Goal: Task Accomplishment & Management: Complete application form

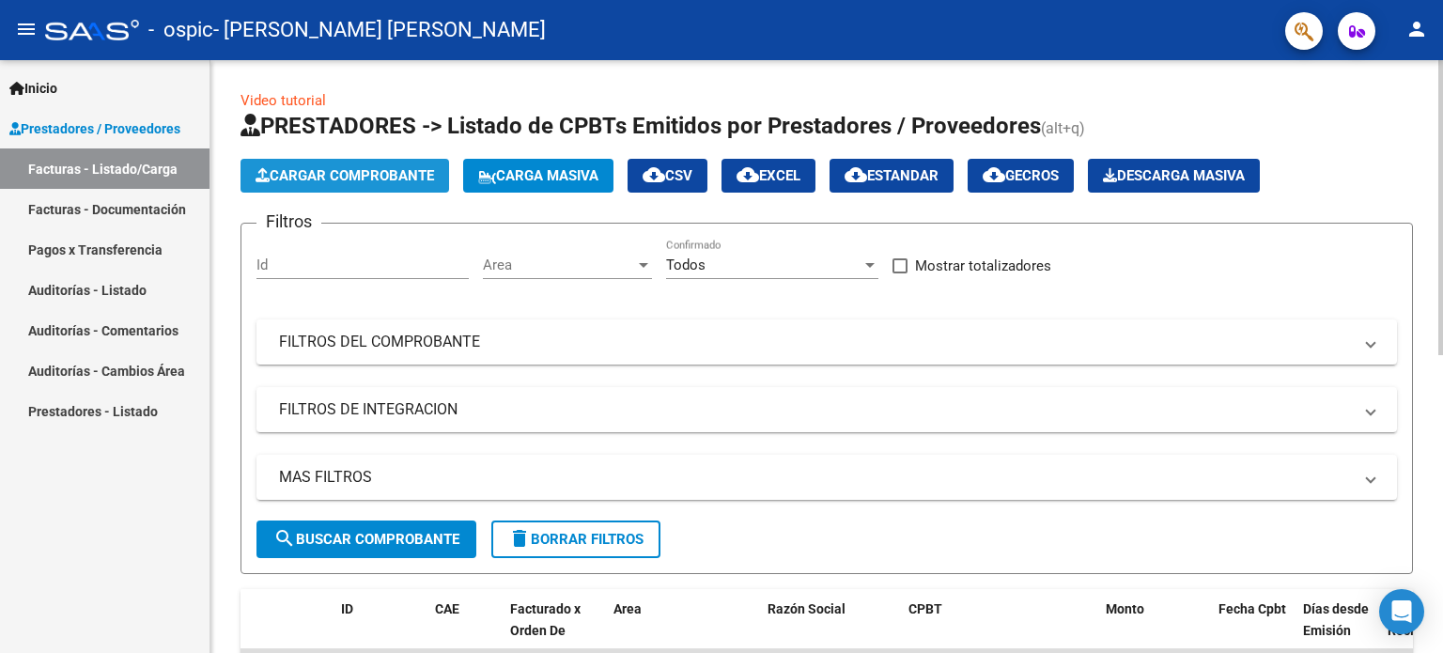
click at [352, 173] on span "Cargar Comprobante" at bounding box center [345, 175] width 179 height 17
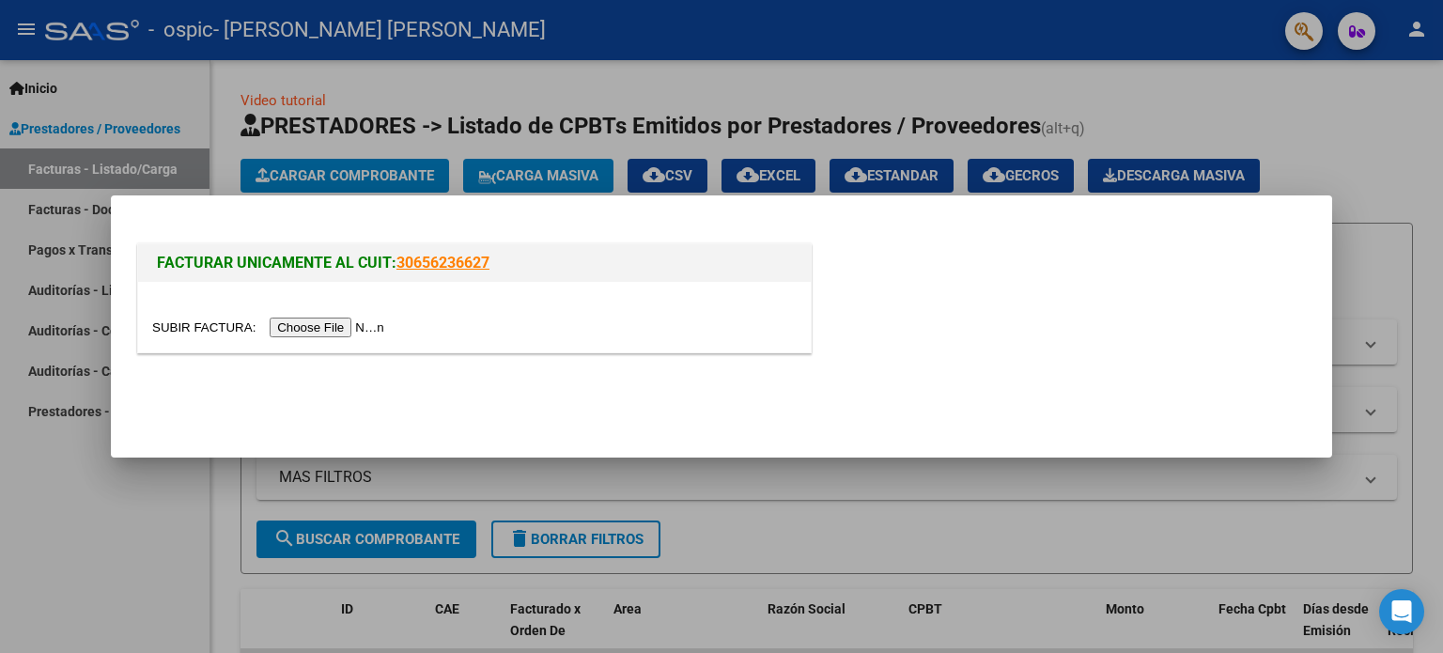
click at [327, 332] on input "file" at bounding box center [271, 328] width 238 height 20
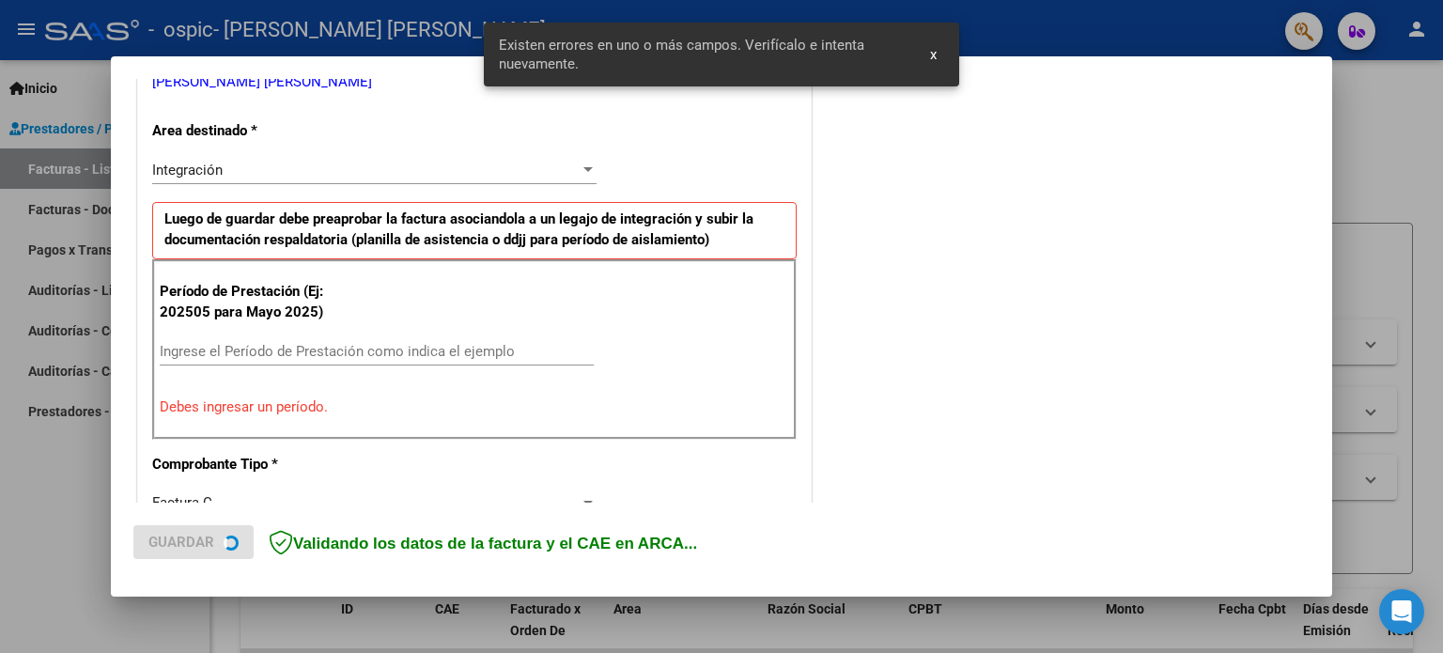
scroll to position [405, 0]
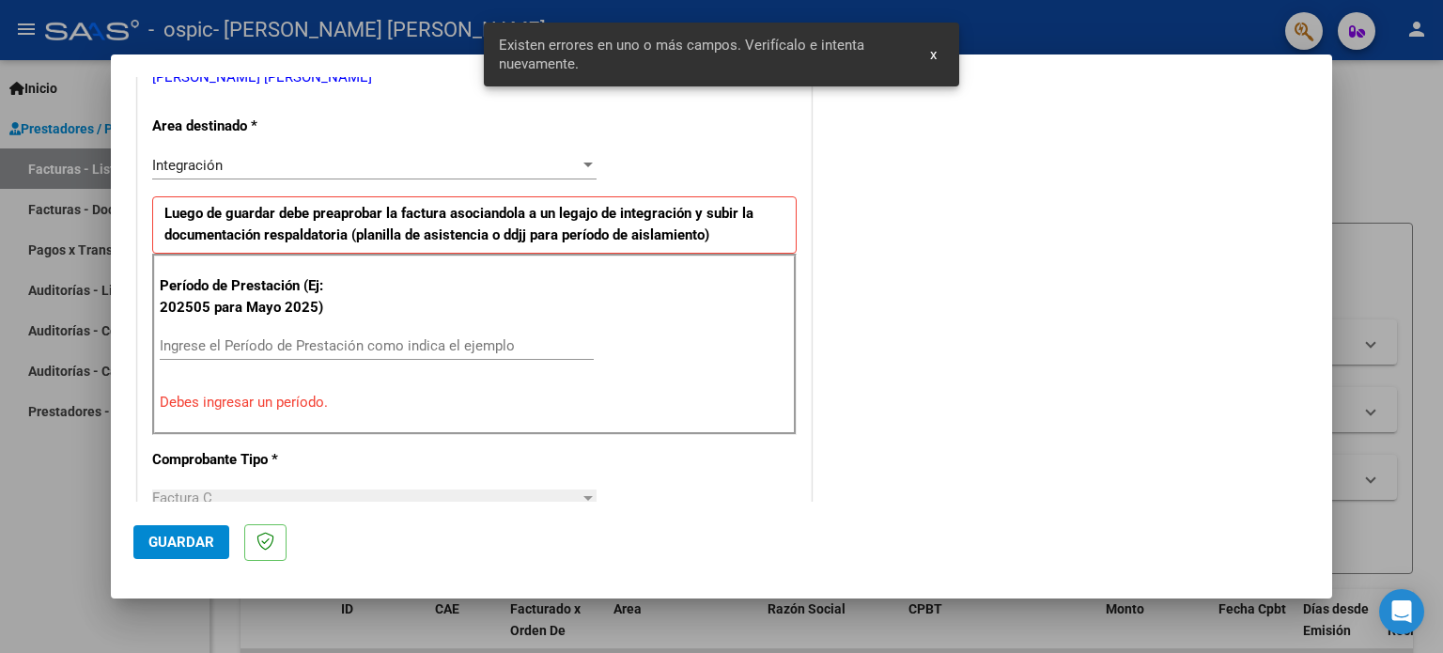
click at [337, 349] on input "Ingrese el Período de Prestación como indica el ejemplo" at bounding box center [377, 345] width 434 height 17
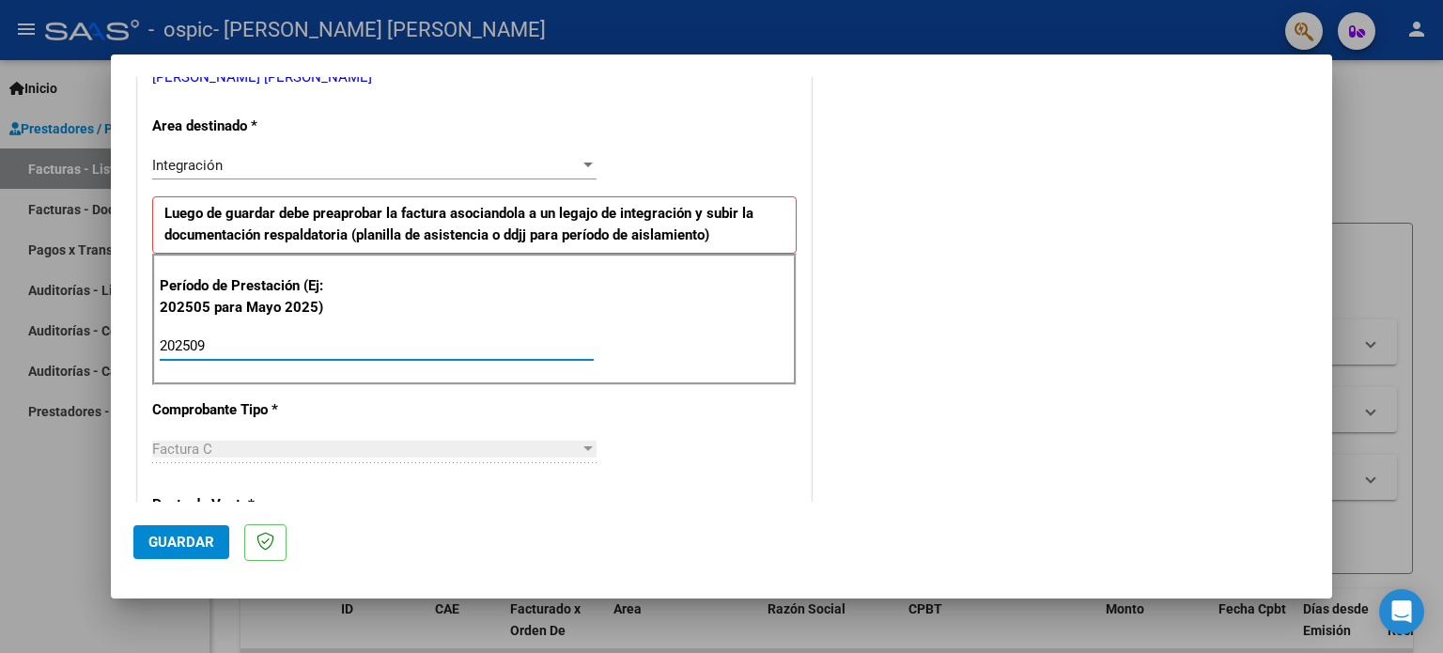
type input "202509"
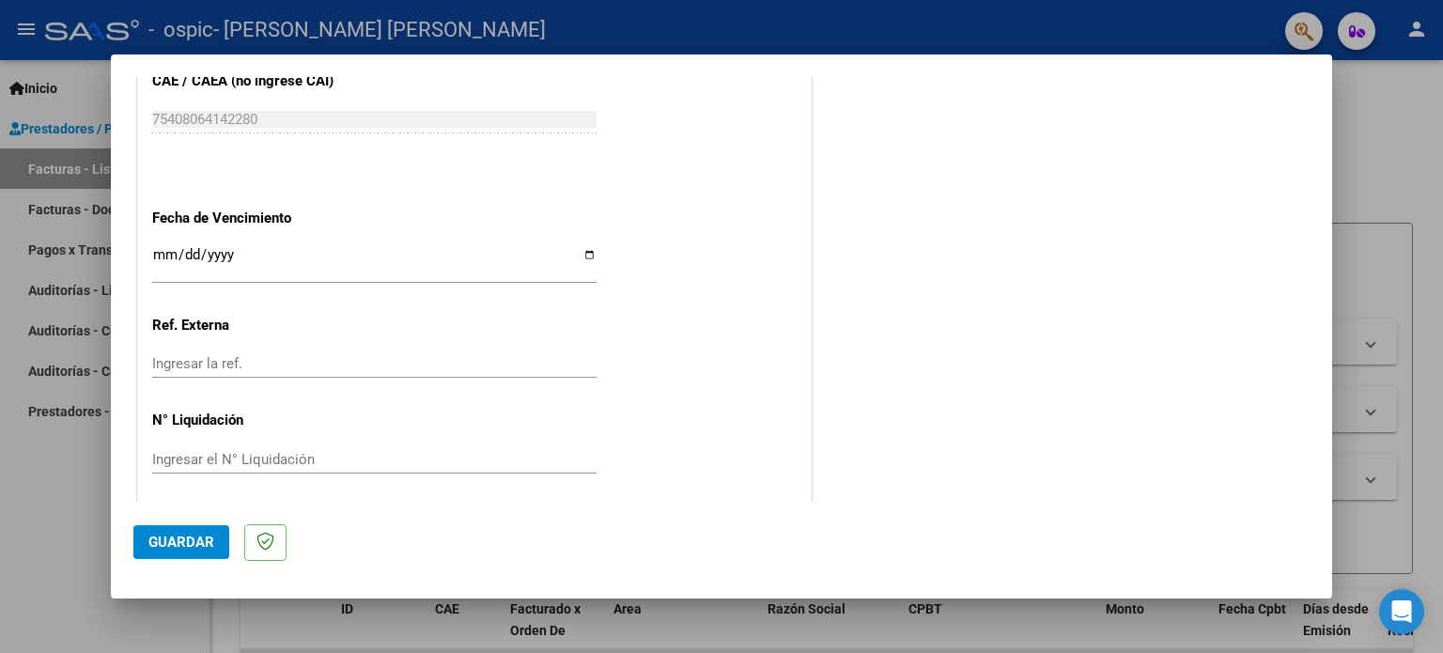
scroll to position [1226, 0]
click at [251, 449] on input "Ingresar el N° Liquidación" at bounding box center [374, 454] width 444 height 17
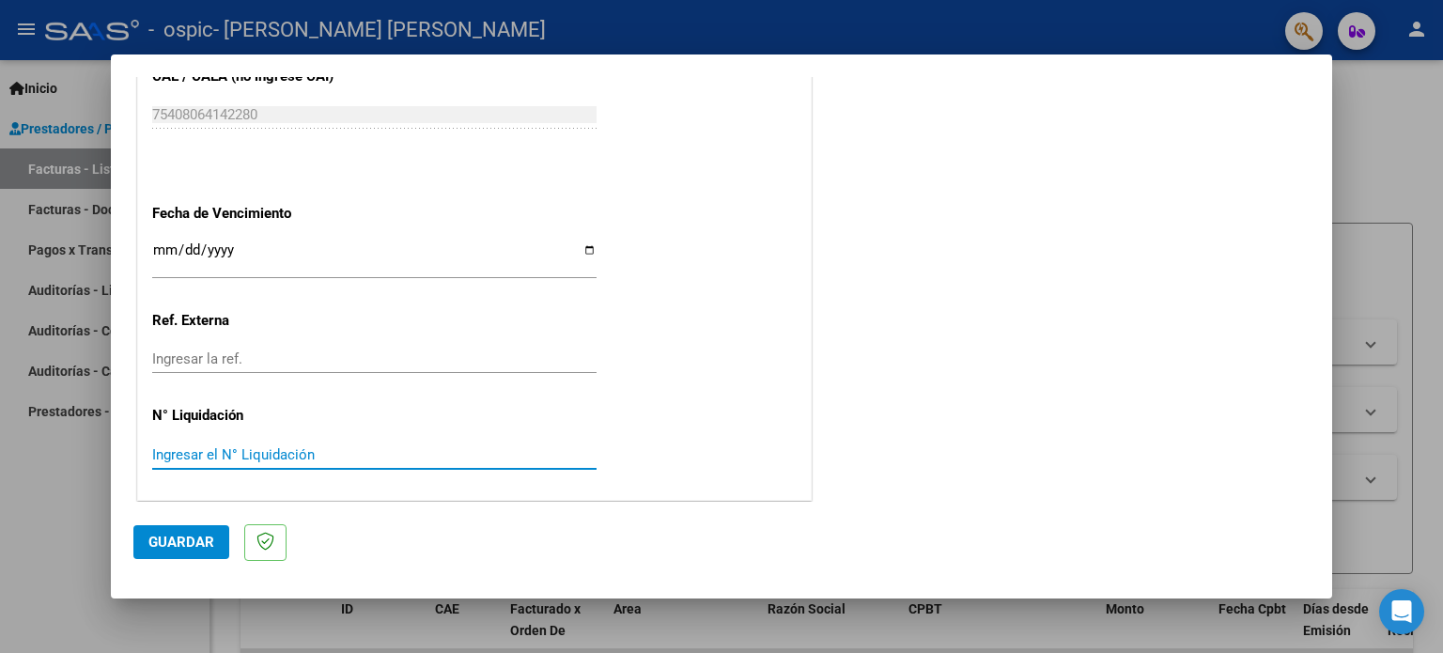
scroll to position [1132, 0]
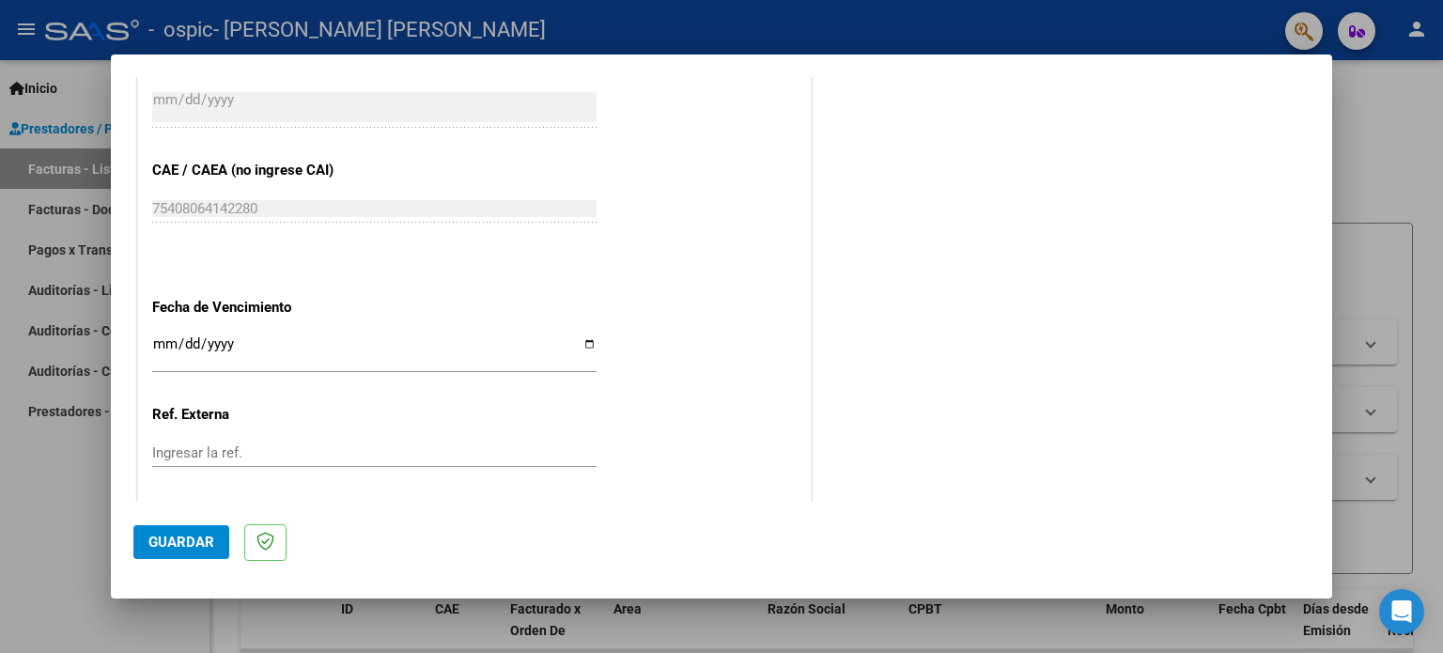
click at [241, 444] on input "Ingresar la ref." at bounding box center [374, 452] width 444 height 17
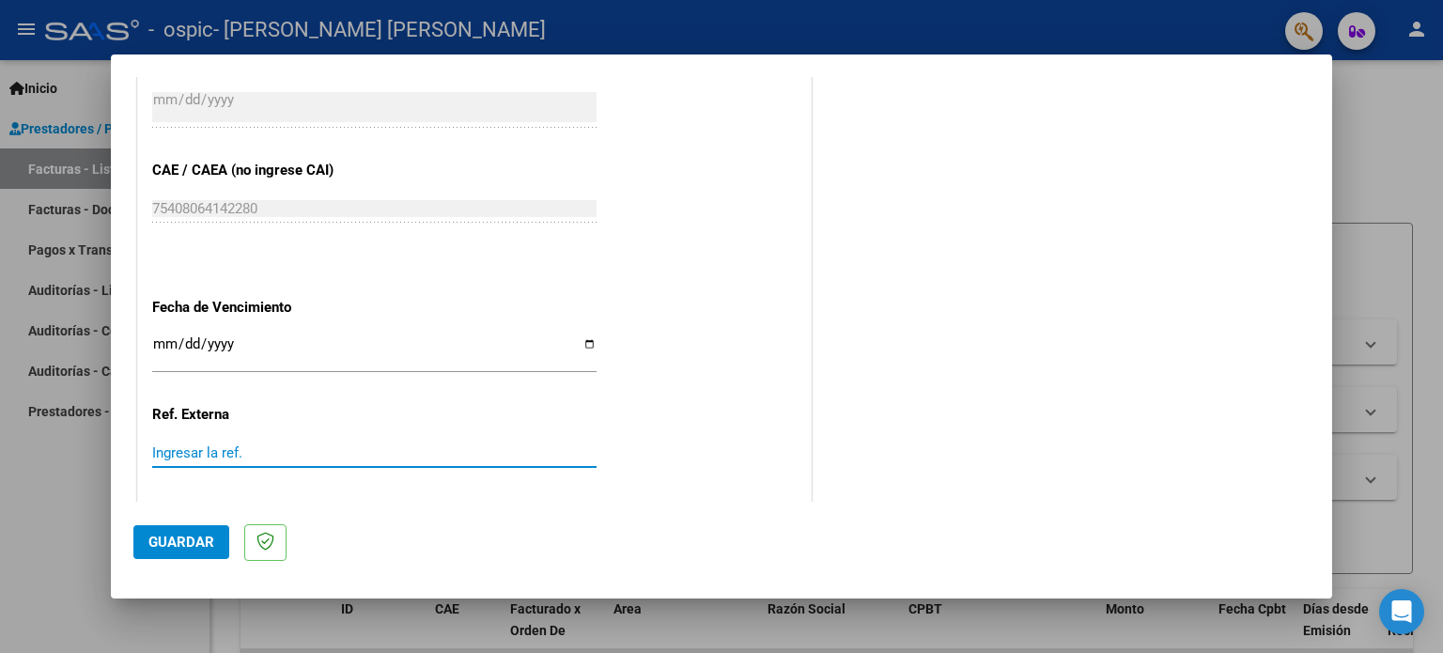
click at [172, 342] on input "Ingresar la fecha" at bounding box center [374, 351] width 444 height 30
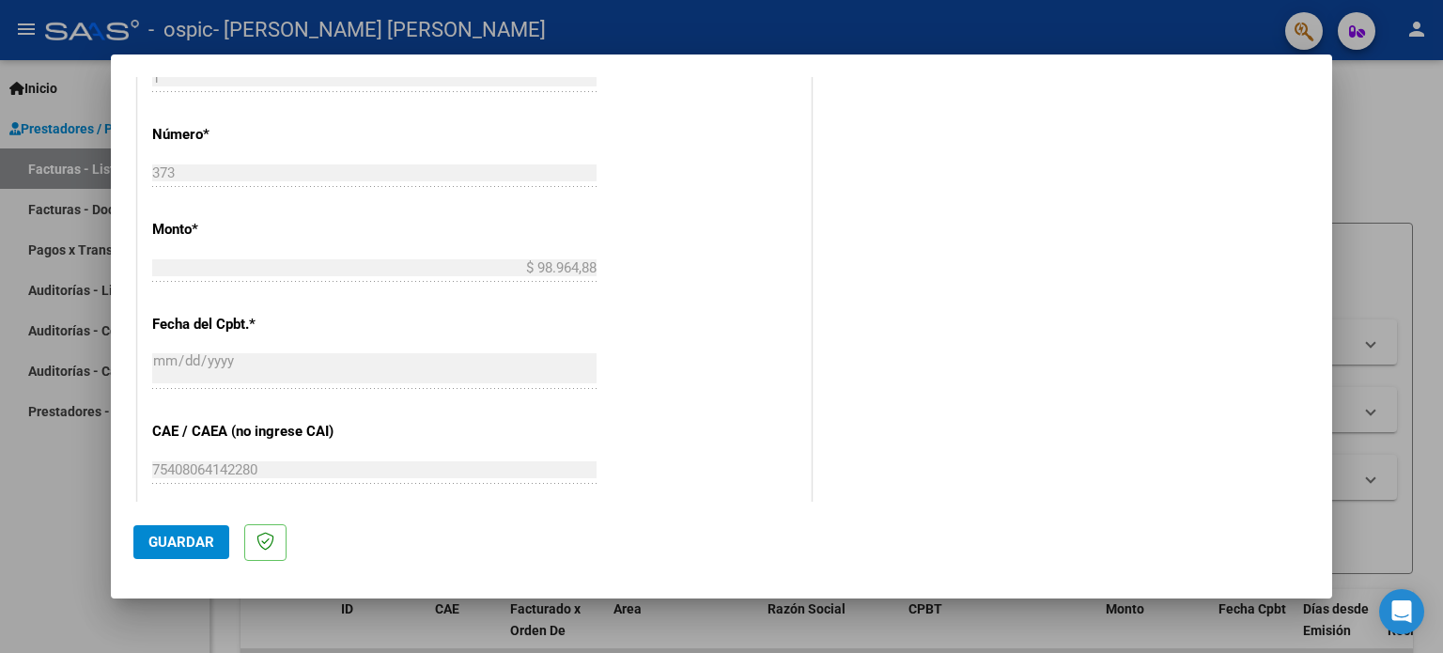
scroll to position [850, 0]
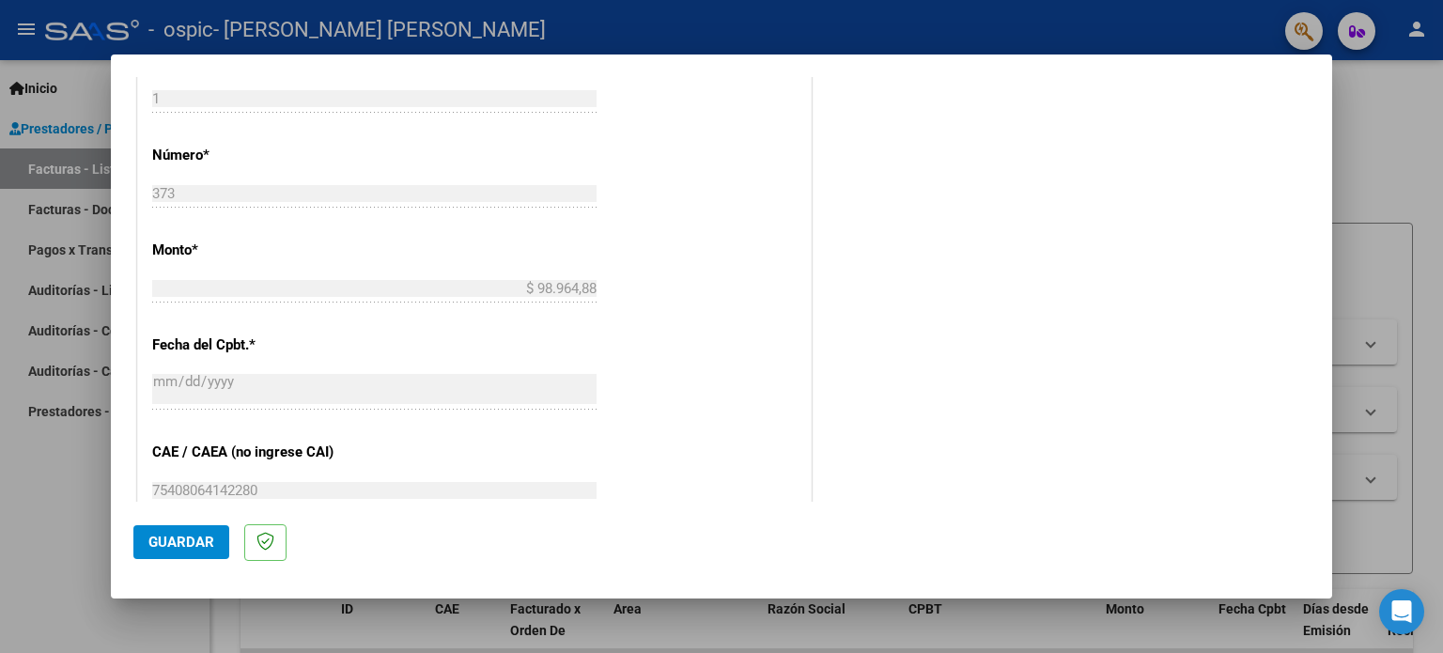
click at [172, 342] on p "Fecha del Cpbt. *" at bounding box center [249, 346] width 194 height 22
click at [173, 547] on span "Guardar" at bounding box center [181, 542] width 66 height 17
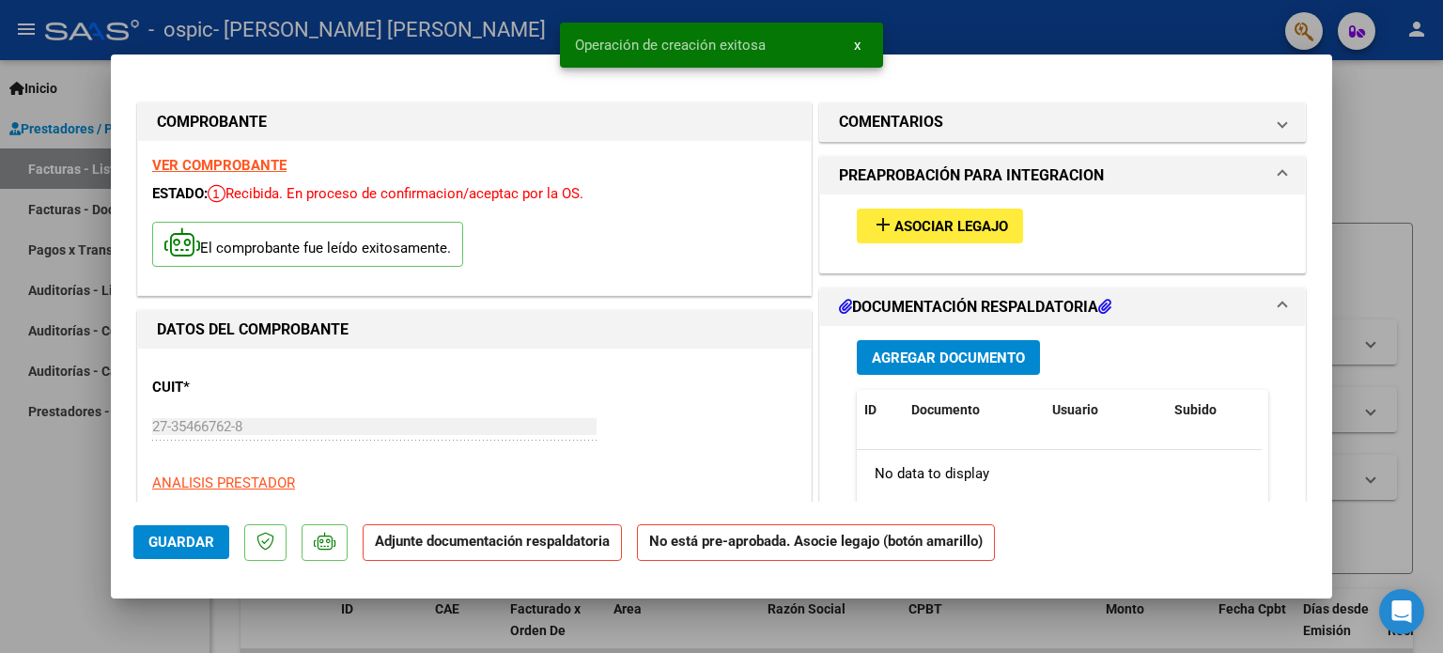
click at [965, 218] on span "Asociar Legajo" at bounding box center [952, 226] width 114 height 17
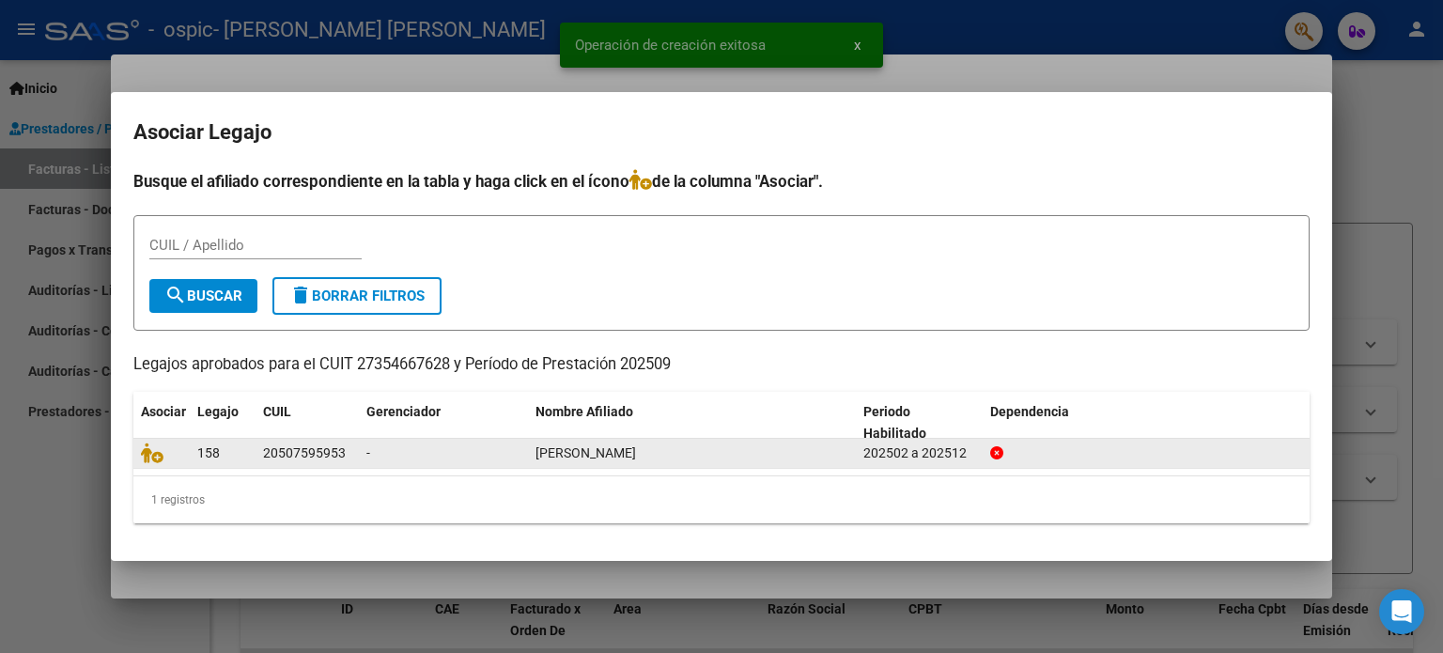
click at [320, 446] on div "20507595953" at bounding box center [304, 454] width 83 height 22
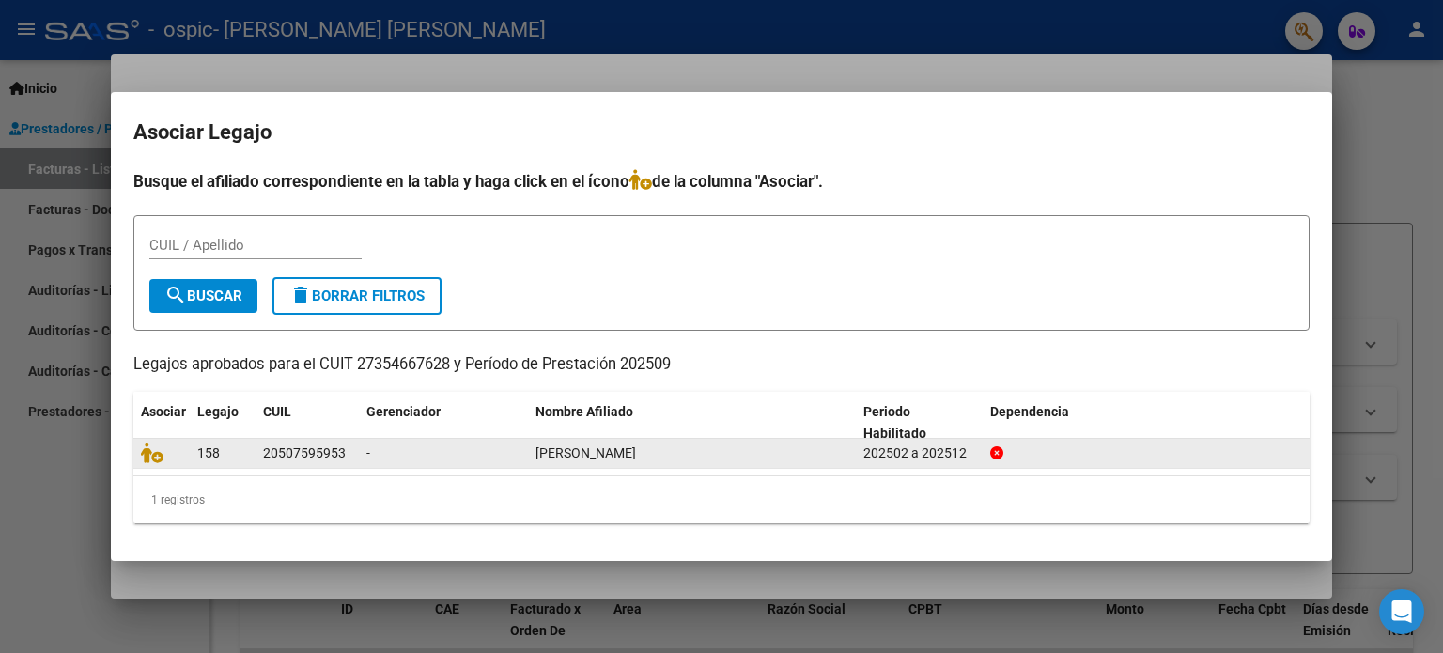
click at [886, 458] on div "202502 a 202512" at bounding box center [920, 454] width 112 height 22
click at [154, 458] on icon at bounding box center [152, 453] width 23 height 21
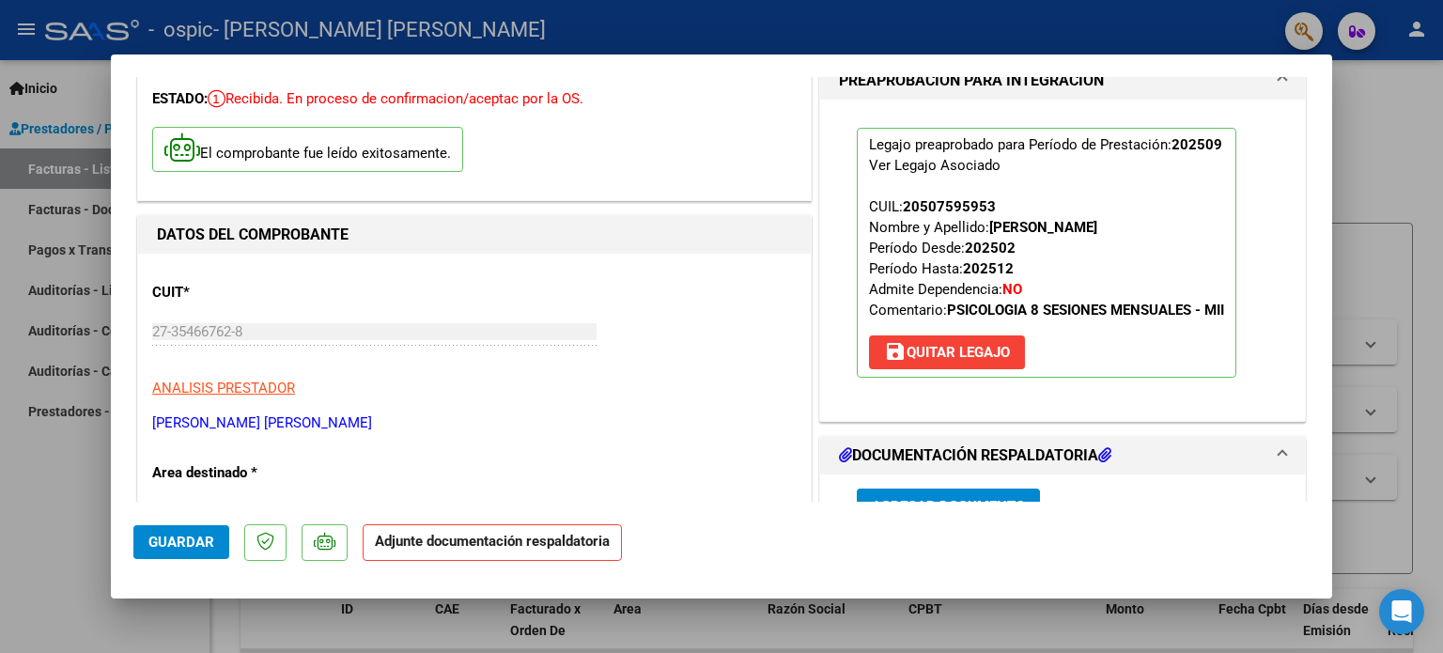
scroll to position [376, 0]
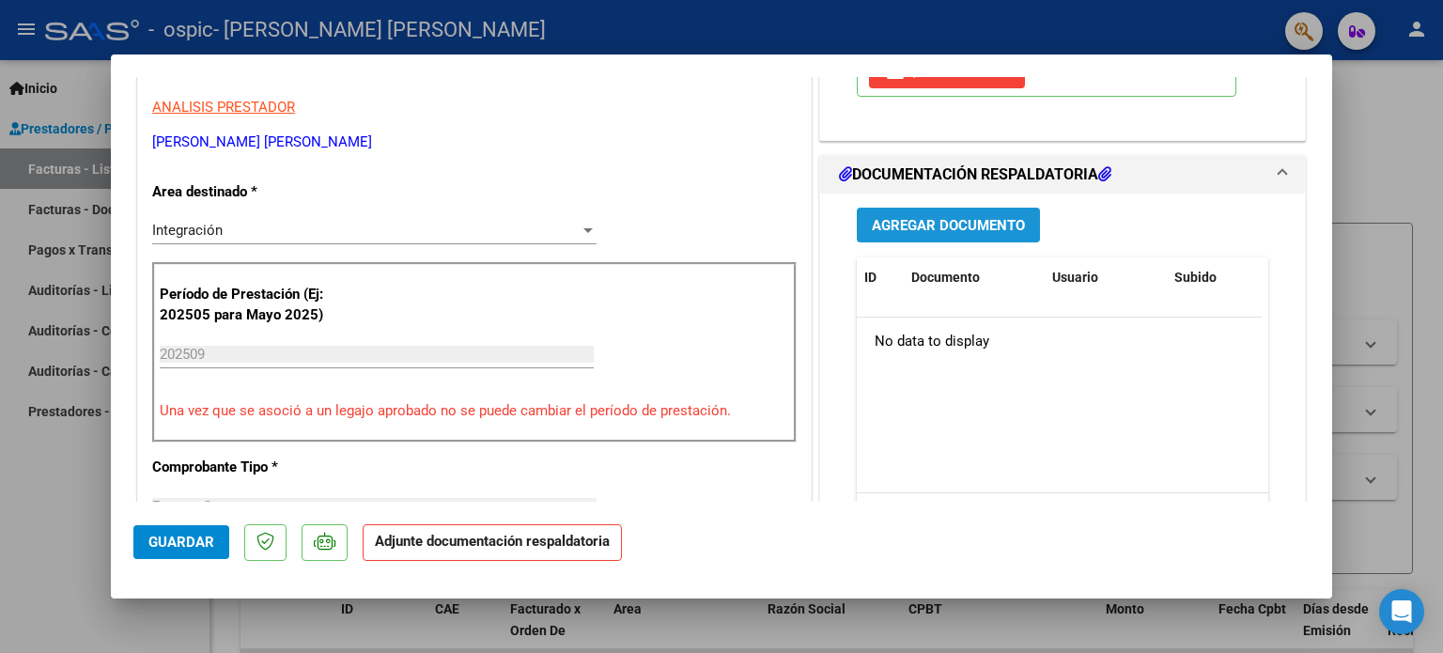
click at [975, 232] on span "Agregar Documento" at bounding box center [948, 225] width 153 height 17
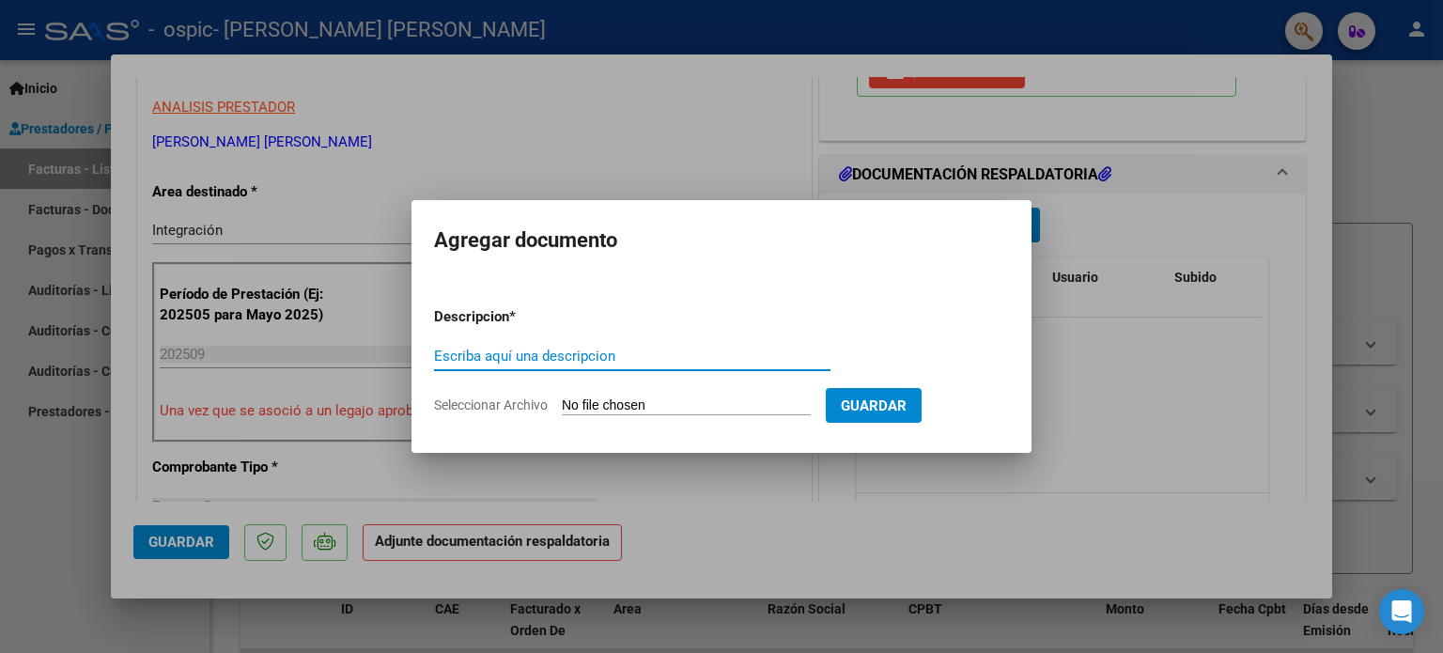
click at [497, 360] on input "Escriba aquí una descripcion" at bounding box center [632, 356] width 397 height 17
click at [500, 309] on p "Descripcion *" at bounding box center [520, 317] width 173 height 22
click at [496, 336] on form "Descripcion * Escriba aquí una descripcion Seleccionar Archivo Guardar" at bounding box center [721, 360] width 575 height 137
click at [499, 356] on input "Escriba aquí una descripcion" at bounding box center [632, 356] width 397 height 17
drag, startPoint x: 579, startPoint y: 386, endPoint x: 589, endPoint y: 417, distance: 32.7
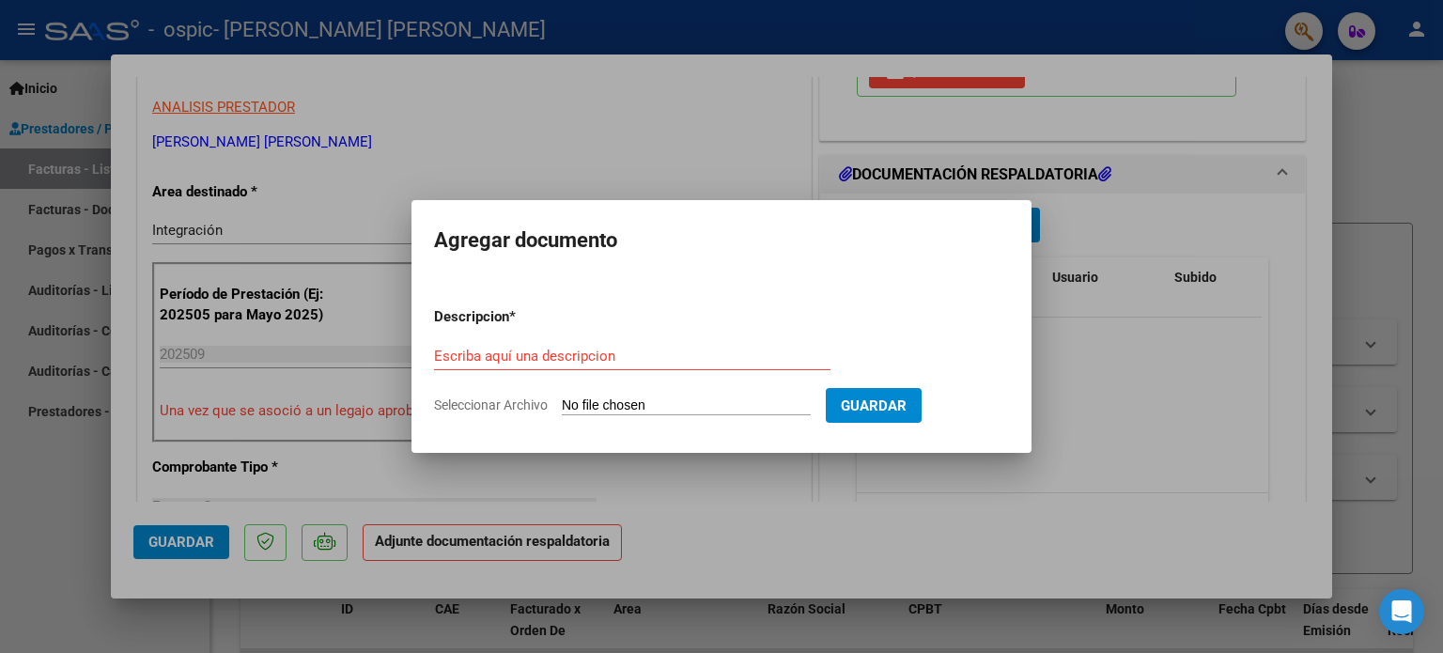
click at [579, 387] on div "Escriba aquí una descripcion" at bounding box center [632, 365] width 397 height 46
click at [589, 417] on form "Descripcion * Escriba aquí una descripcion Seleccionar Archivo Guardar" at bounding box center [721, 360] width 575 height 137
click at [589, 405] on input "Seleccionar Archivo" at bounding box center [686, 407] width 249 height 18
type input "C:\fakepath\planilla mati.jpeg"
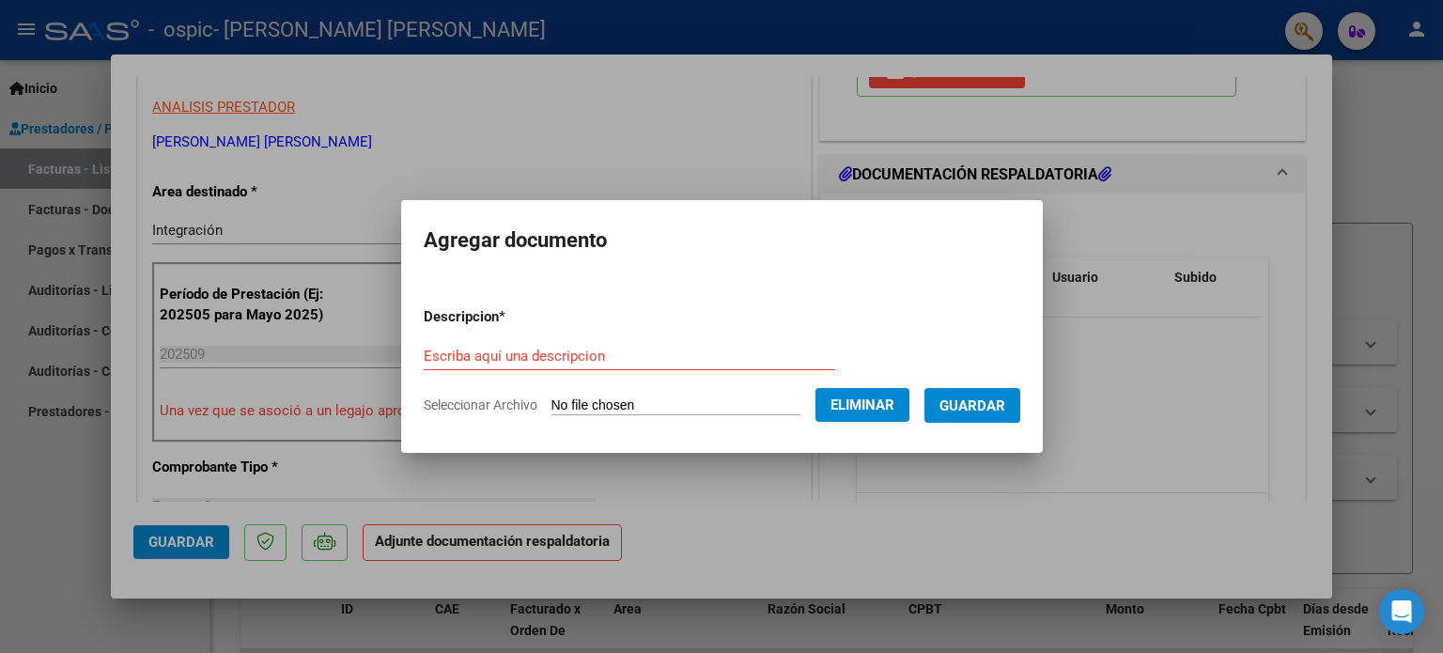
click at [607, 346] on div "Escriba aquí una descripcion" at bounding box center [630, 356] width 412 height 28
click at [609, 348] on input "Escriba aquí una descripcion" at bounding box center [630, 356] width 412 height 17
type input "Planilla septiembre [PERSON_NAME]"
click at [1006, 403] on span "Guardar" at bounding box center [973, 406] width 66 height 17
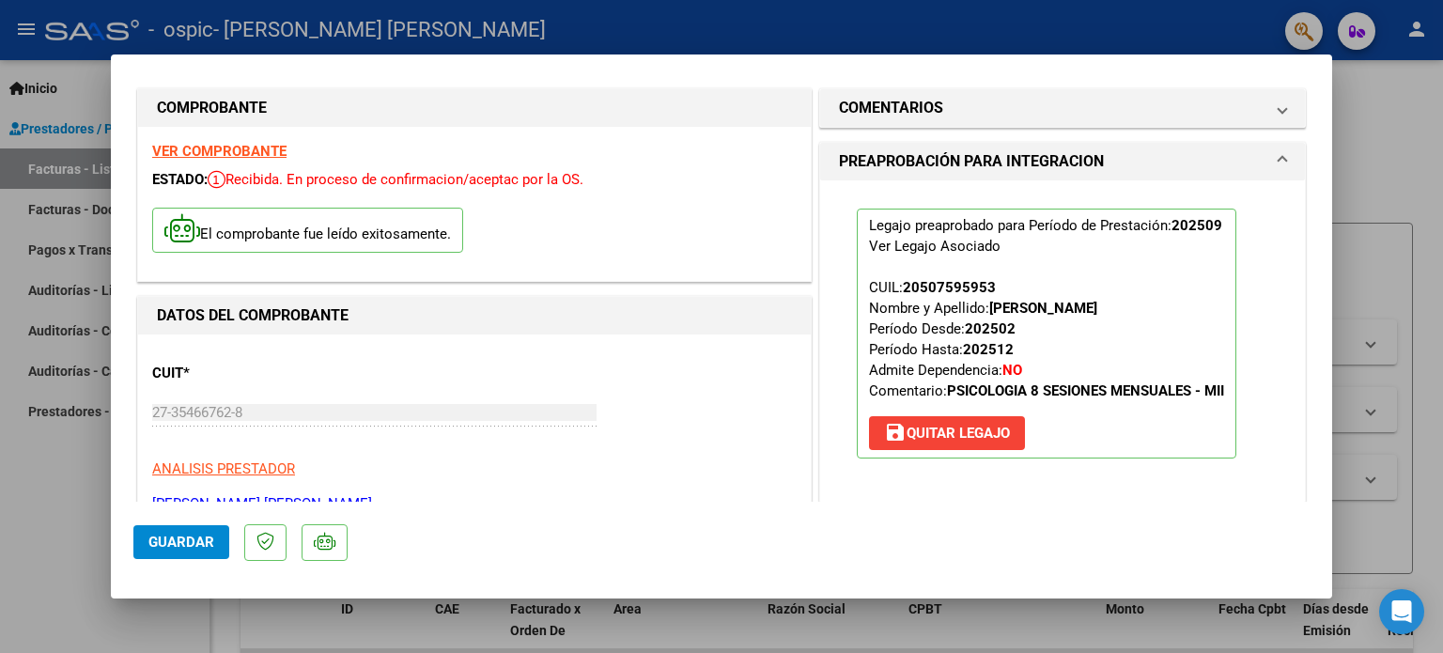
scroll to position [0, 0]
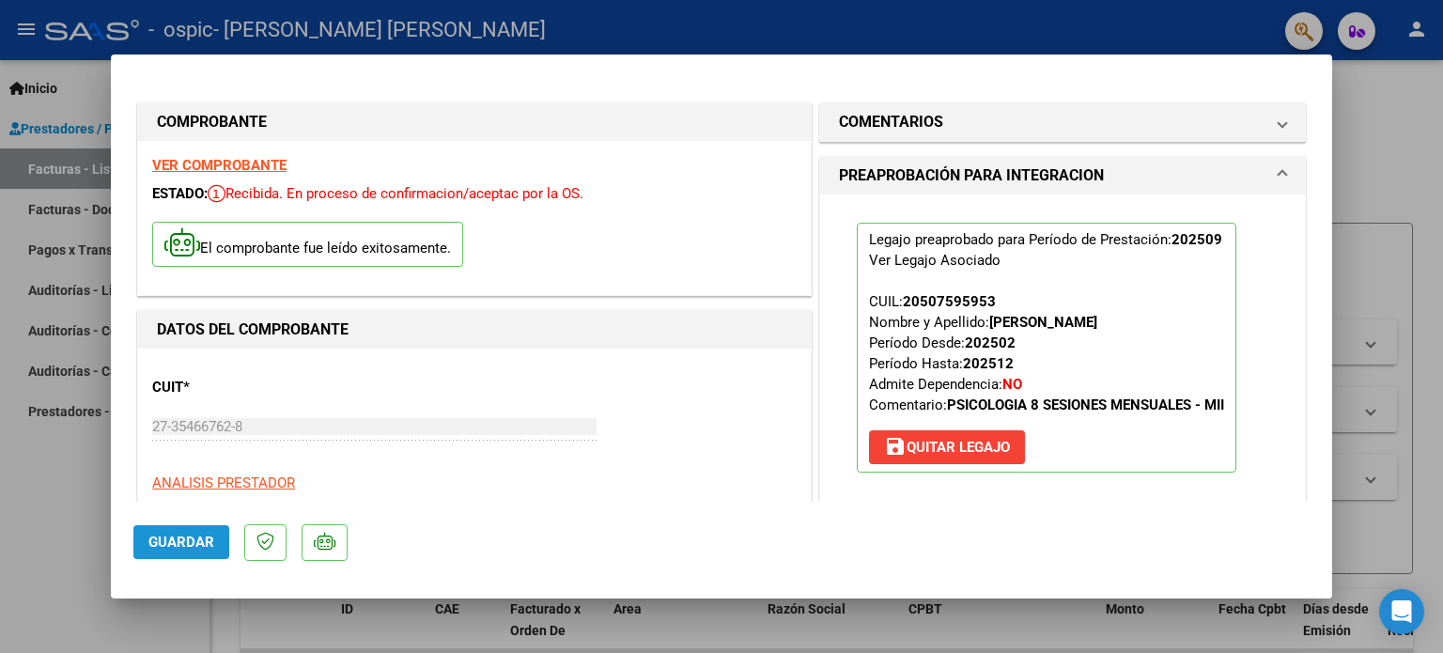
click at [177, 538] on span "Guardar" at bounding box center [181, 542] width 66 height 17
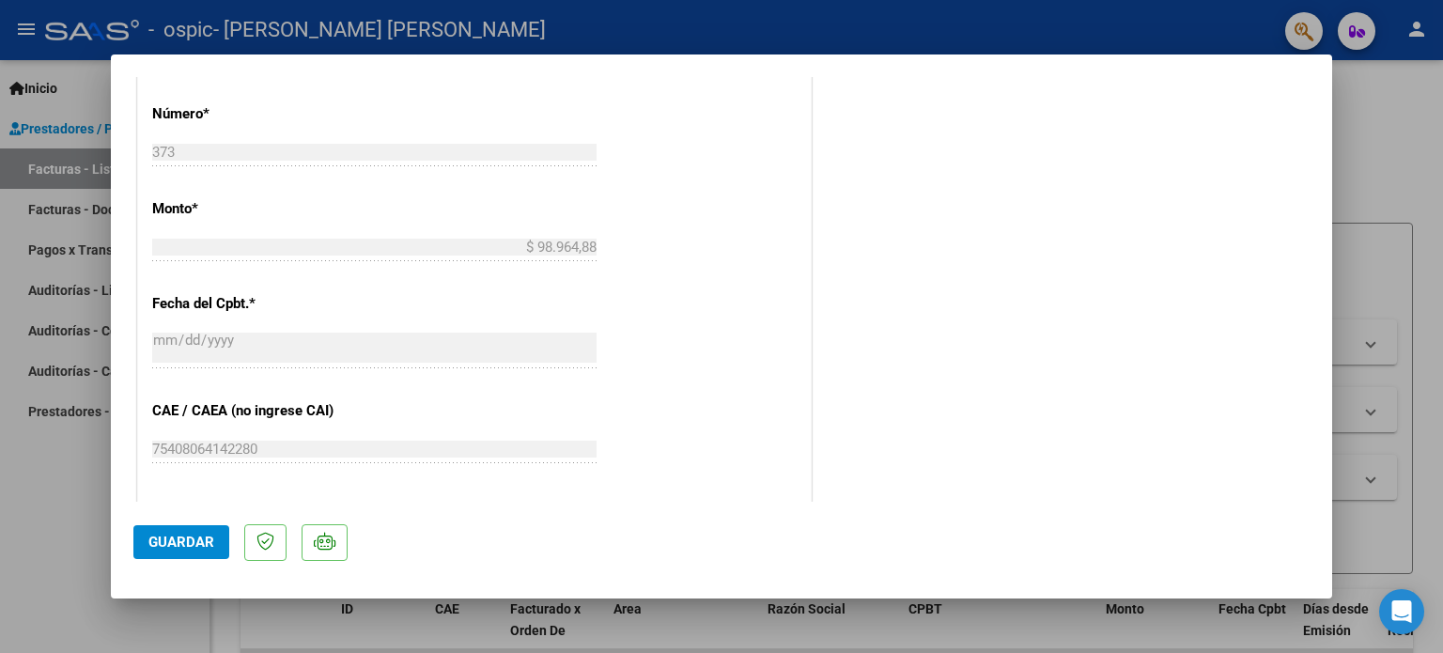
scroll to position [940, 0]
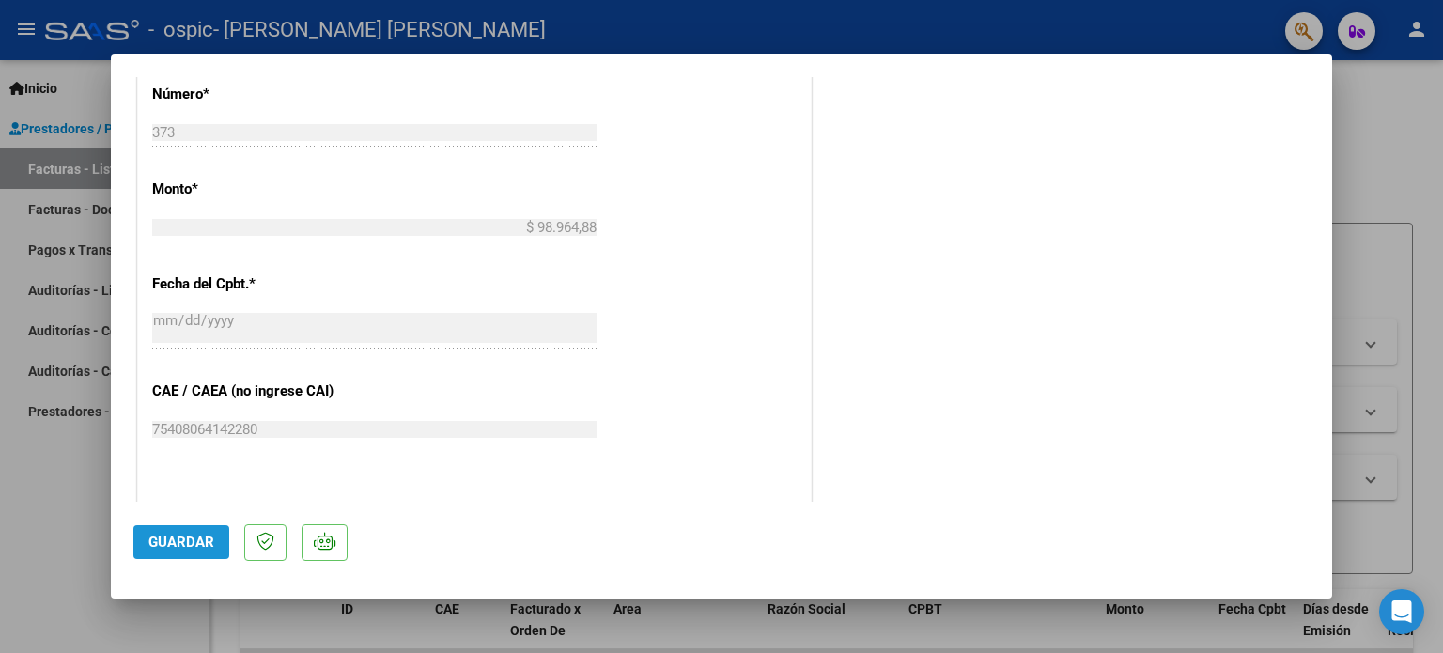
click at [184, 536] on span "Guardar" at bounding box center [181, 542] width 66 height 17
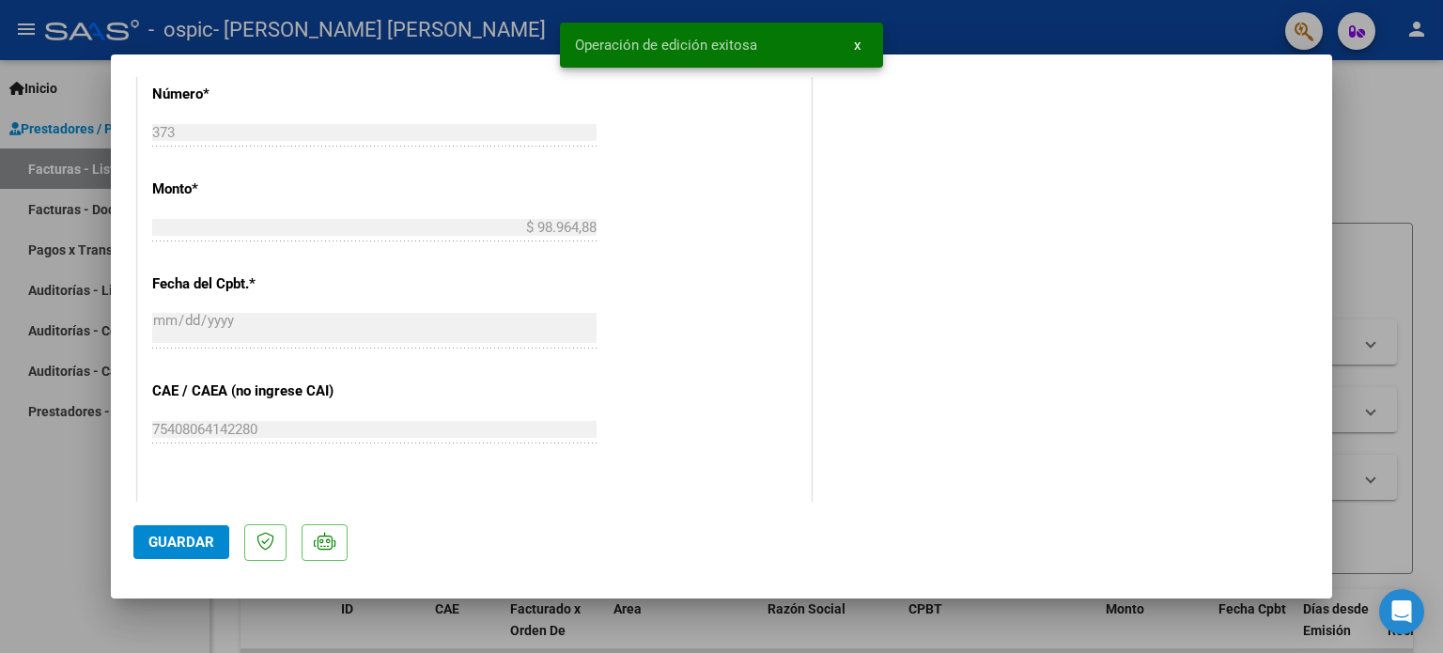
click at [1084, 48] on div at bounding box center [721, 326] width 1443 height 653
type input "$ 0,00"
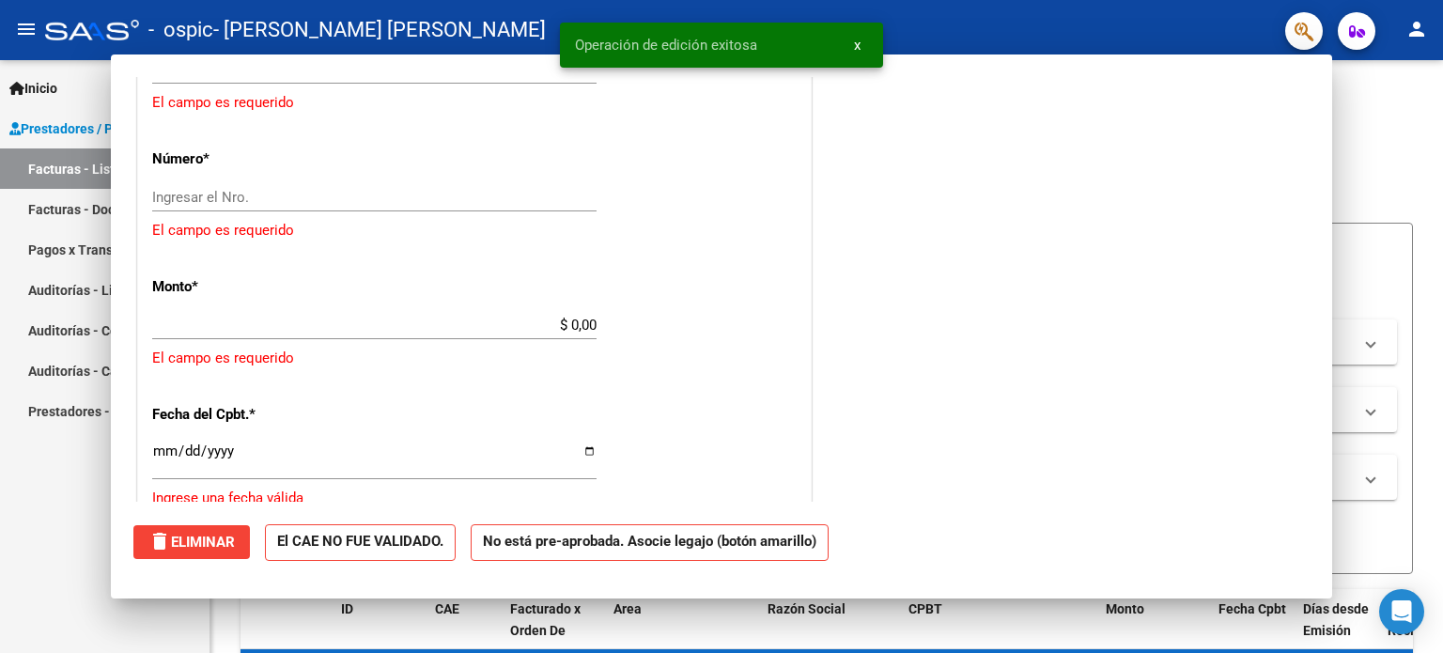
scroll to position [1004, 0]
